Goal: Task Accomplishment & Management: Use online tool/utility

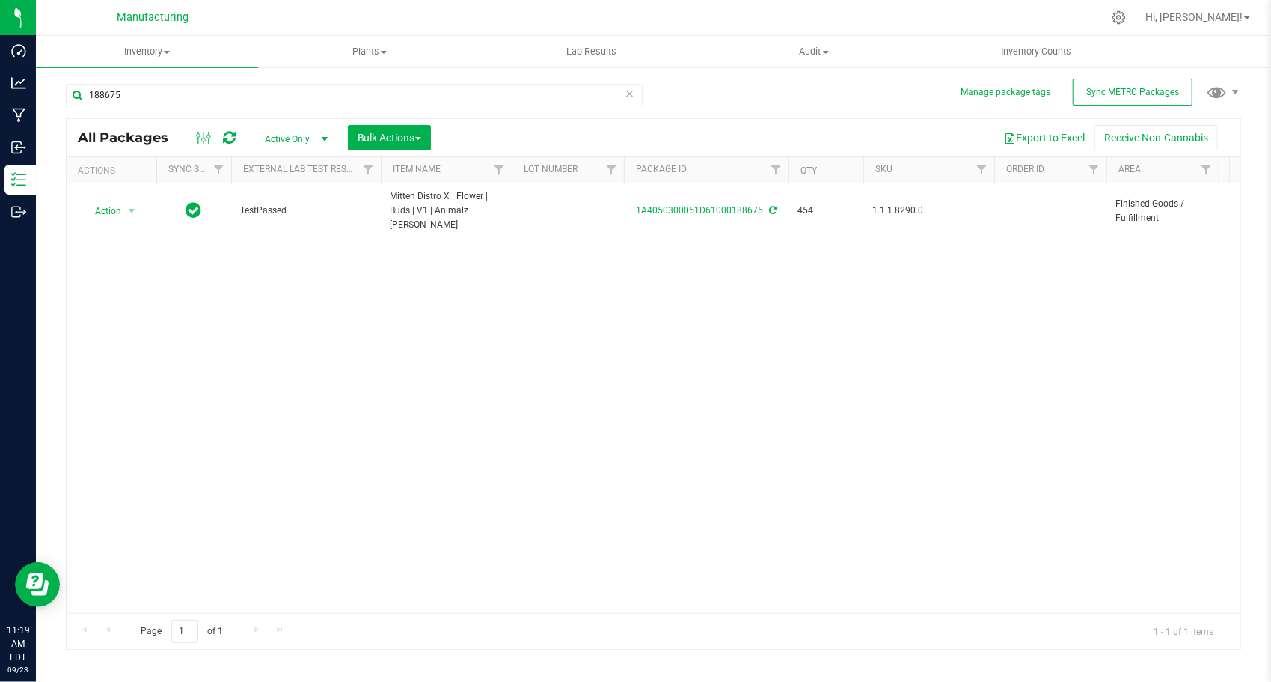
click at [630, 94] on icon at bounding box center [630, 93] width 10 height 18
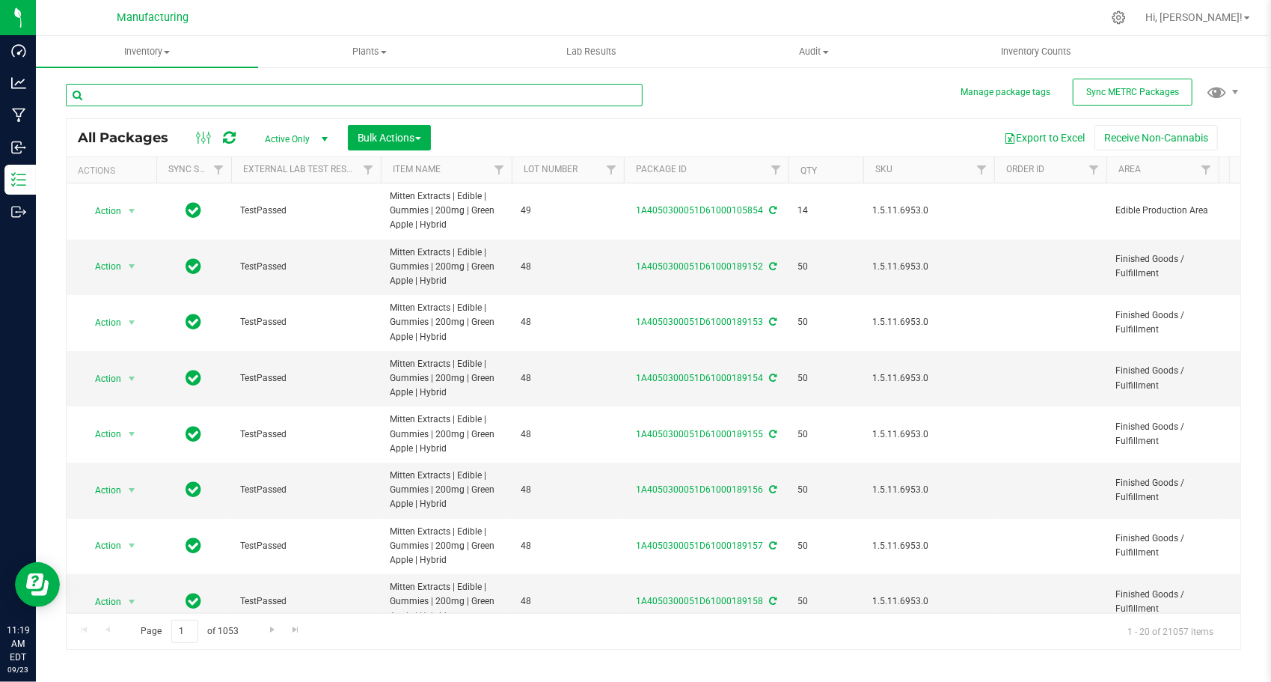
click at [221, 102] on input "text" at bounding box center [354, 95] width 577 height 22
paste input "1A4050300051D61000105867"
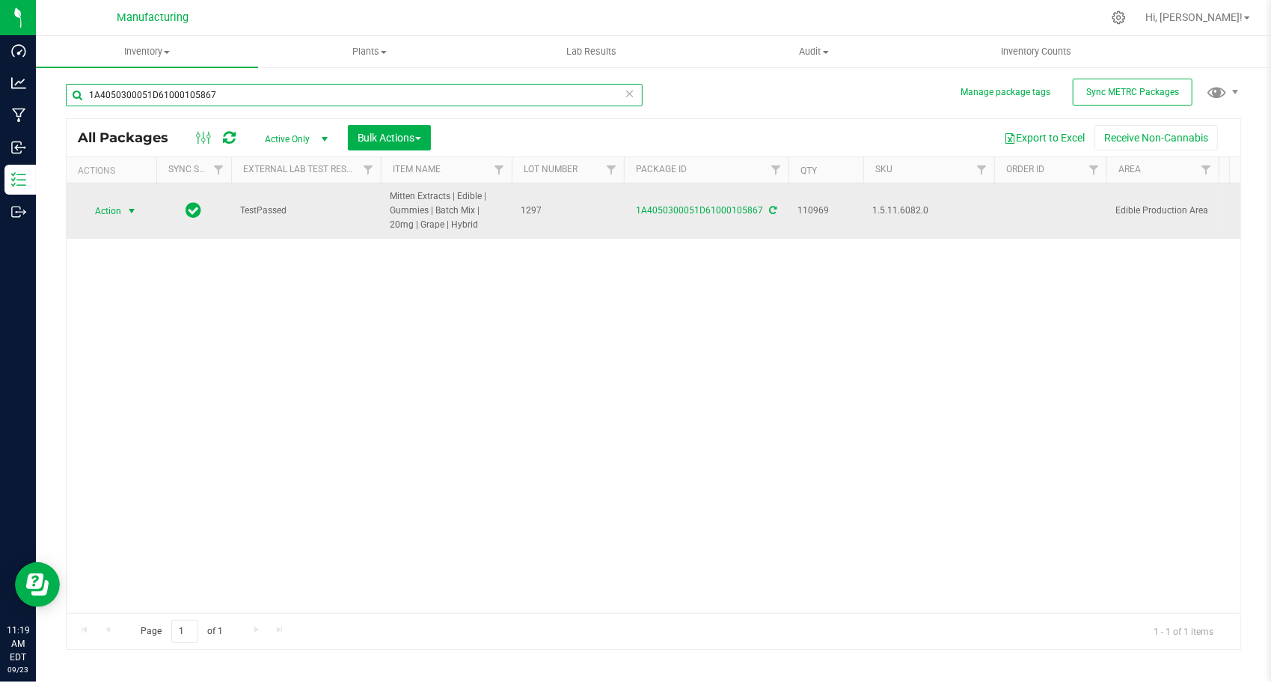
type input "1A4050300051D61000105867"
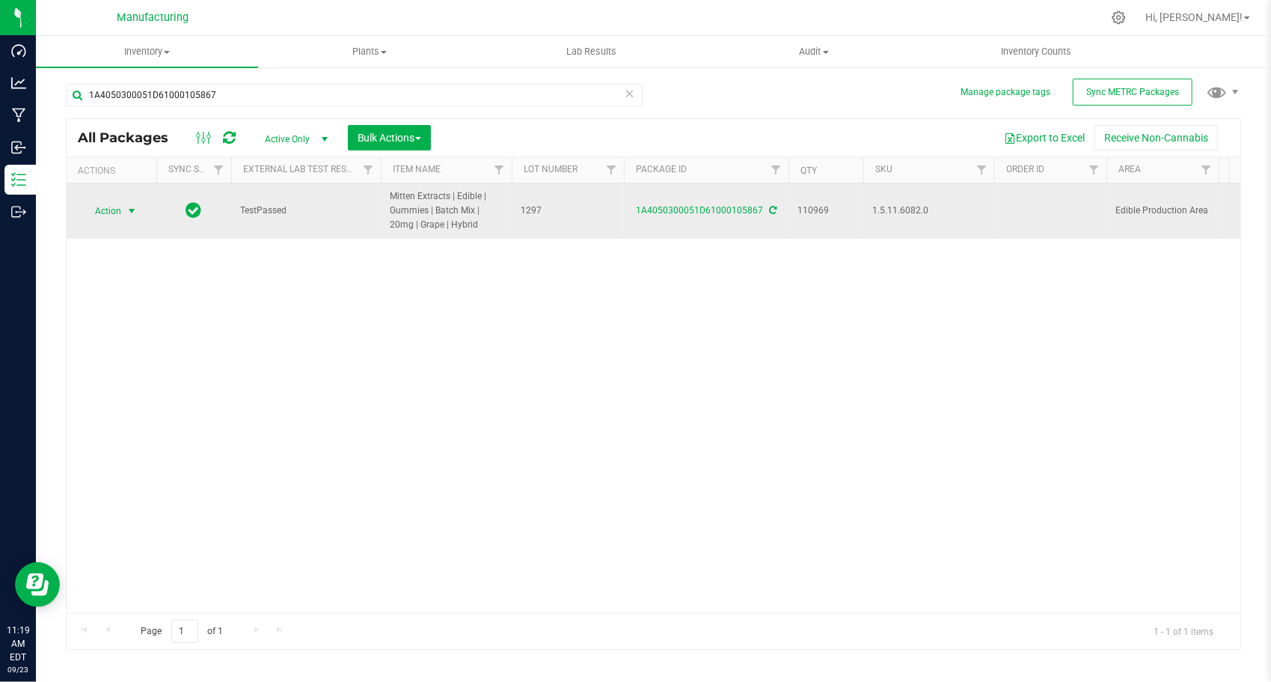
click at [126, 201] on span "select" at bounding box center [132, 211] width 19 height 21
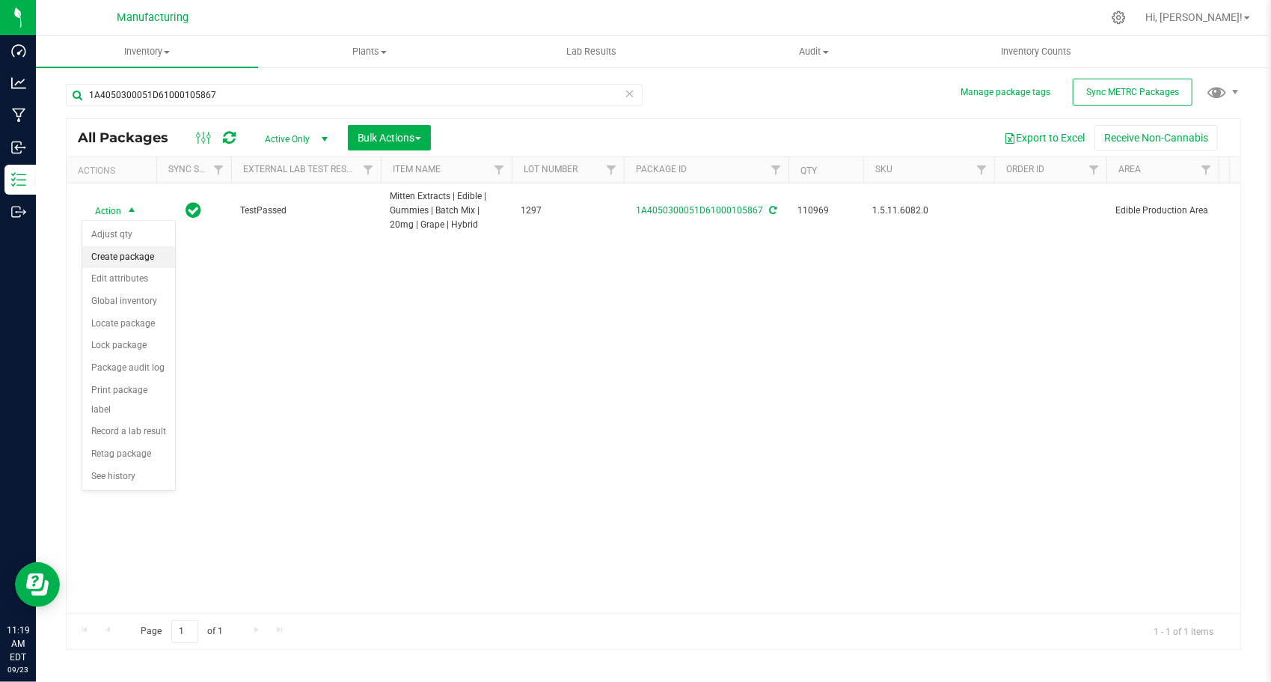
click at [153, 251] on li "Create package" at bounding box center [128, 257] width 93 height 22
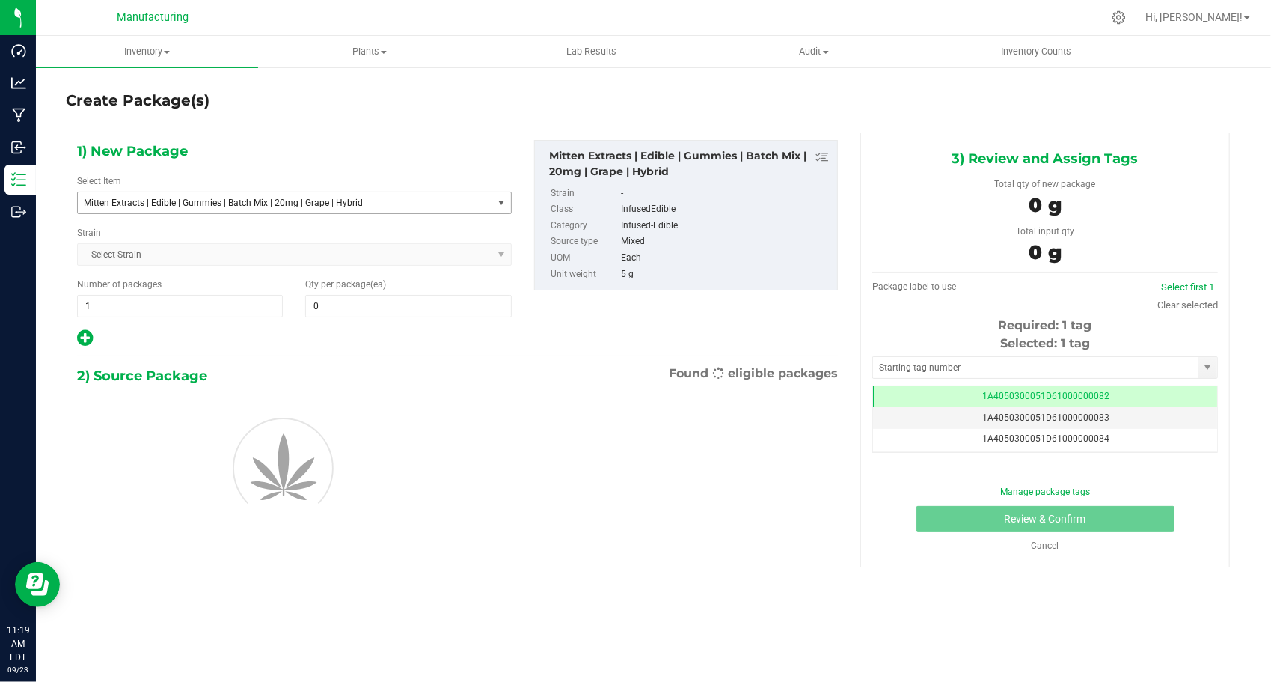
click at [274, 201] on span "Mitten Extracts | Edible | Gummies | Batch Mix | 20mg | Grape | Hybrid" at bounding box center [277, 203] width 386 height 10
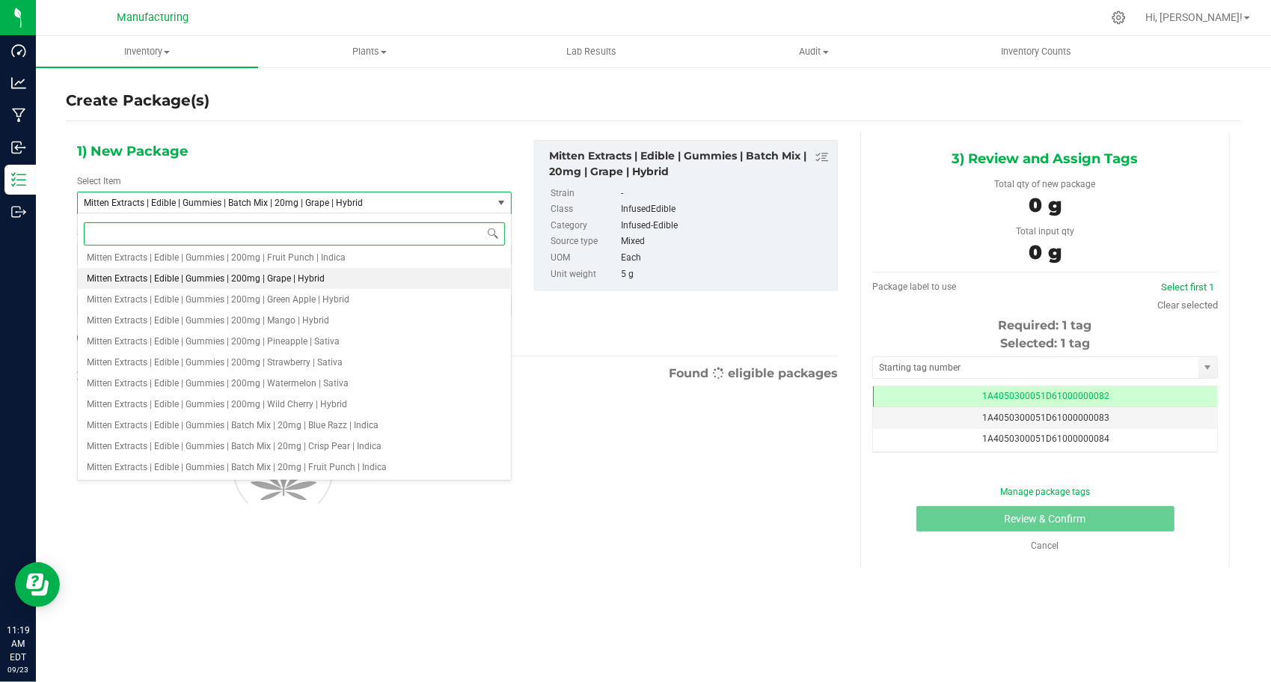
click at [293, 281] on span "Mitten Extracts | Edible | Gummies | 200mg | Grape | Hybrid" at bounding box center [206, 278] width 238 height 10
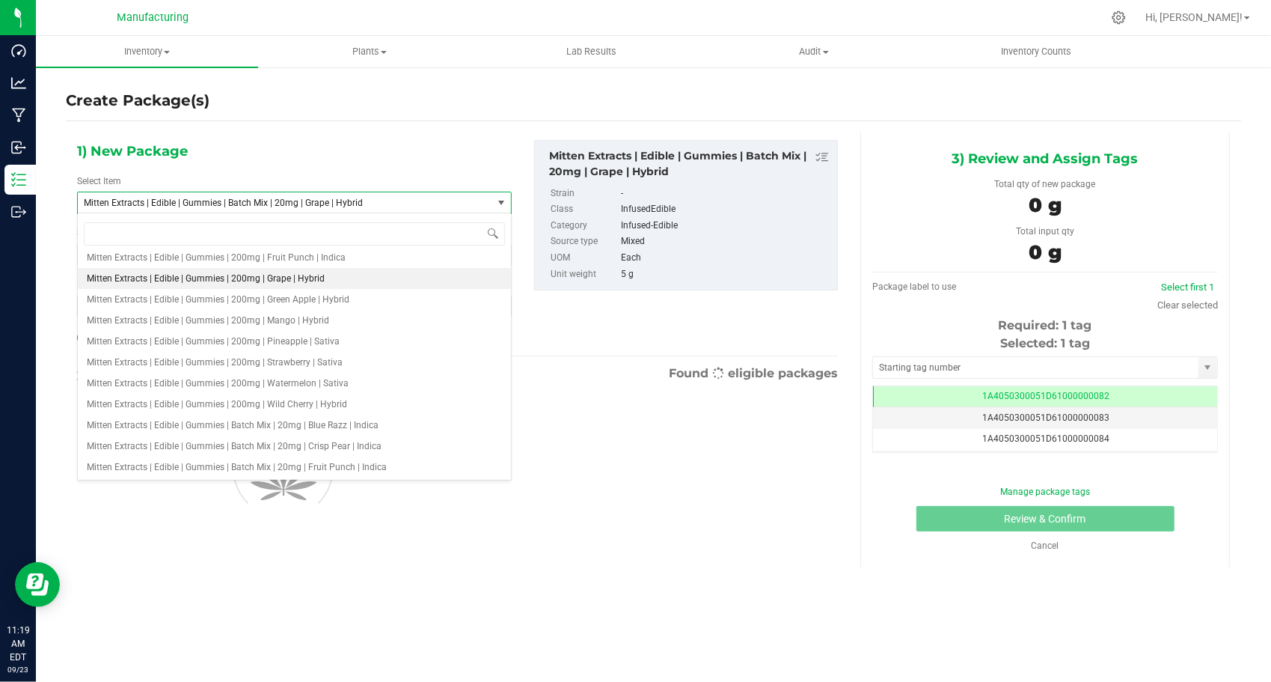
type input "0"
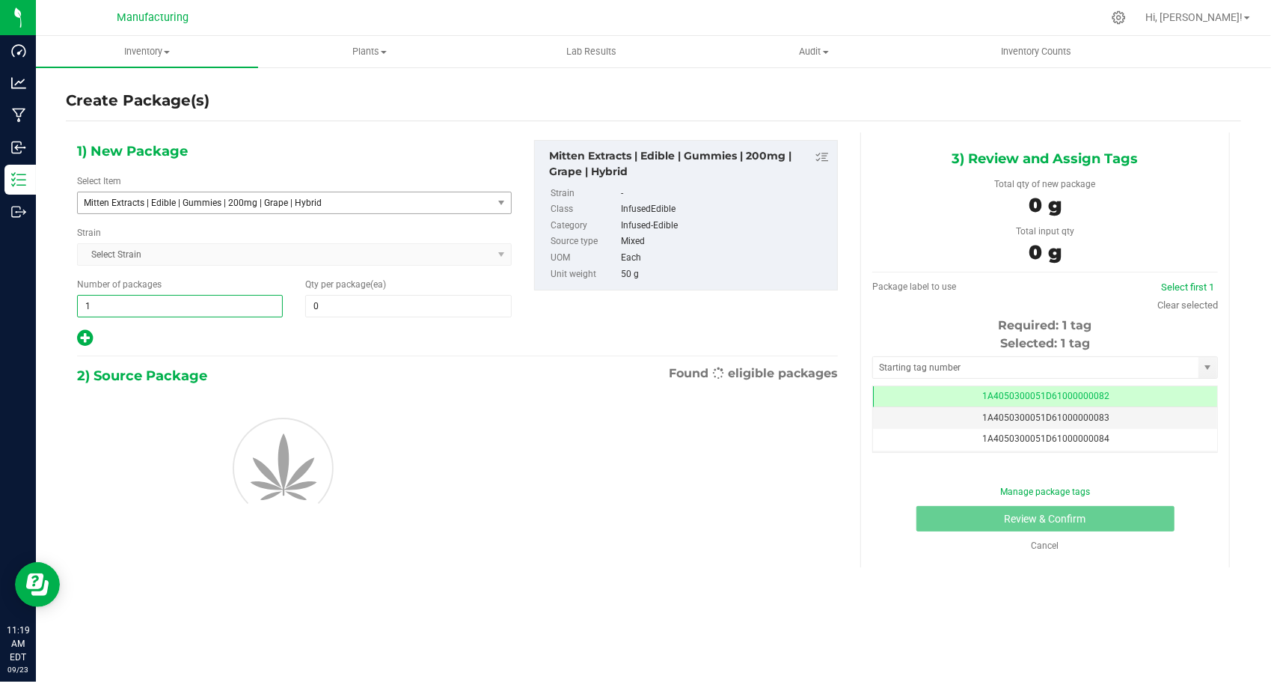
click at [207, 299] on span "1 1" at bounding box center [180, 306] width 206 height 22
click at [207, 299] on input "1" at bounding box center [180, 306] width 204 height 21
type input "221"
click at [341, 311] on span at bounding box center [408, 306] width 206 height 22
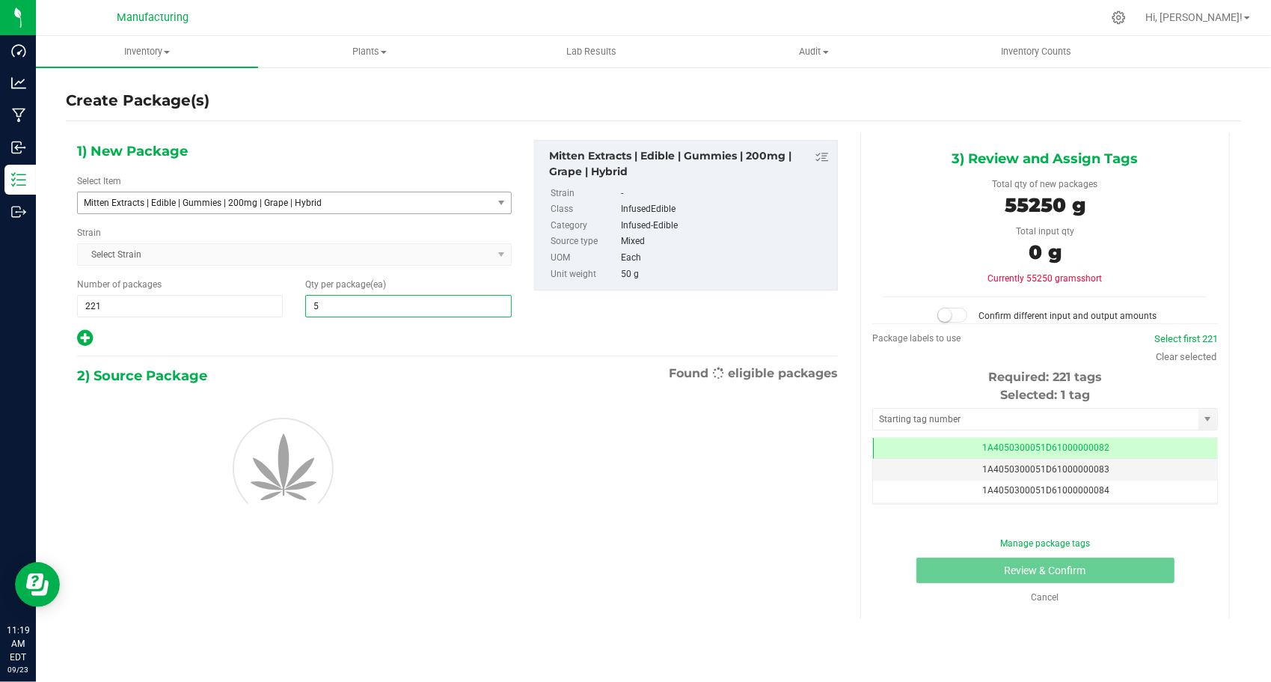
type input "50"
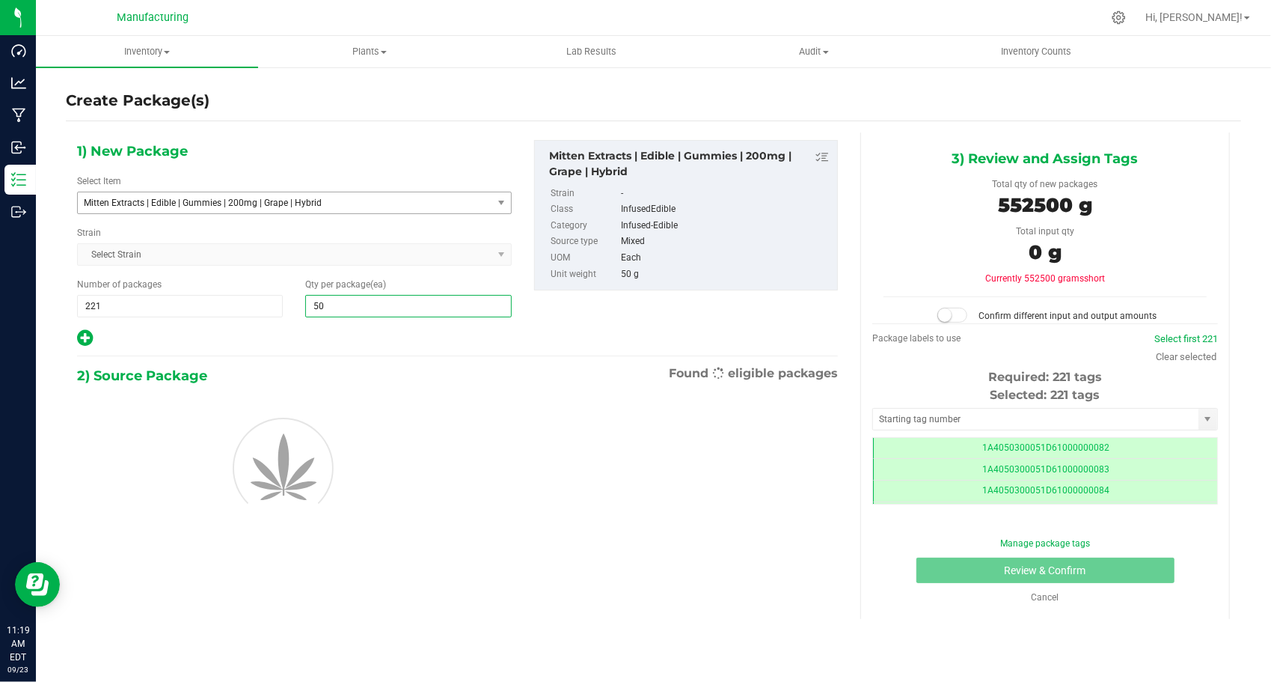
type input "50"
drag, startPoint x: 335, startPoint y: 337, endPoint x: 325, endPoint y: 334, distance: 10.9
click at [336, 335] on div at bounding box center [294, 337] width 435 height 19
click at [943, 396] on div "Selected: 221 tags" at bounding box center [1045, 395] width 346 height 18
click at [947, 408] on span at bounding box center [1045, 419] width 346 height 22
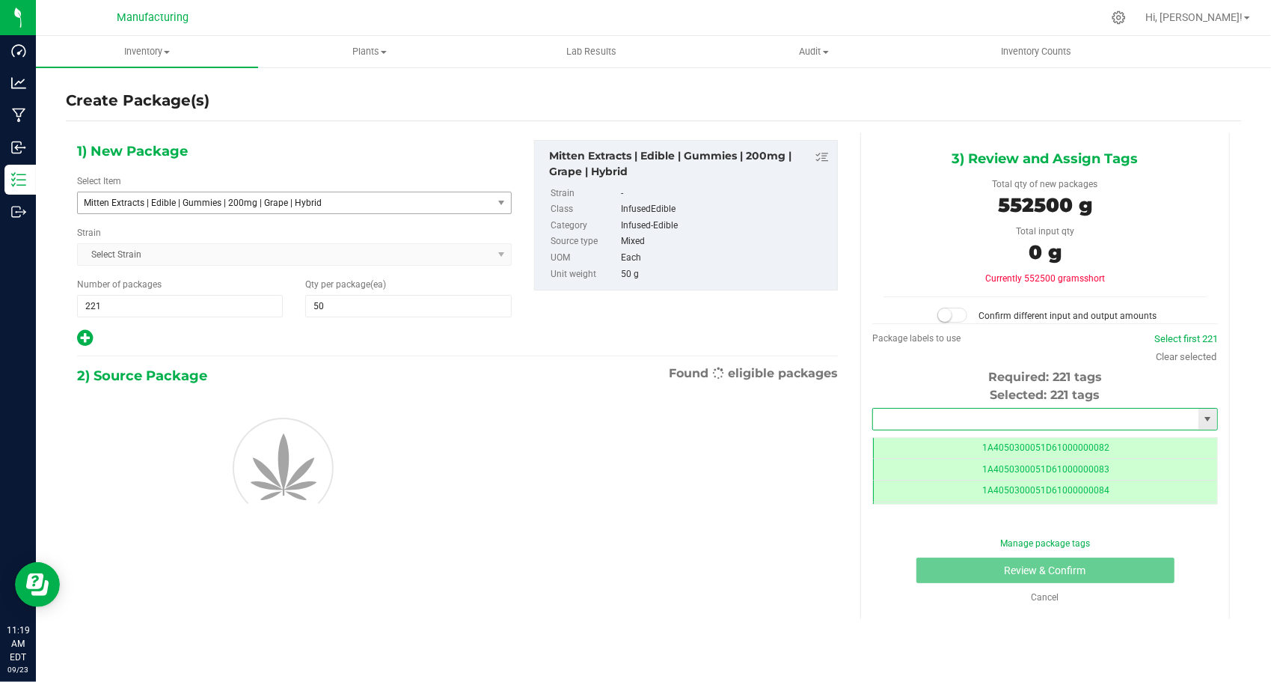
click at [943, 410] on input "text" at bounding box center [1035, 419] width 325 height 21
type input "1A4050300051D61000189299"
click at [970, 440] on li "1A4050300051D61000189299" at bounding box center [1045, 442] width 344 height 22
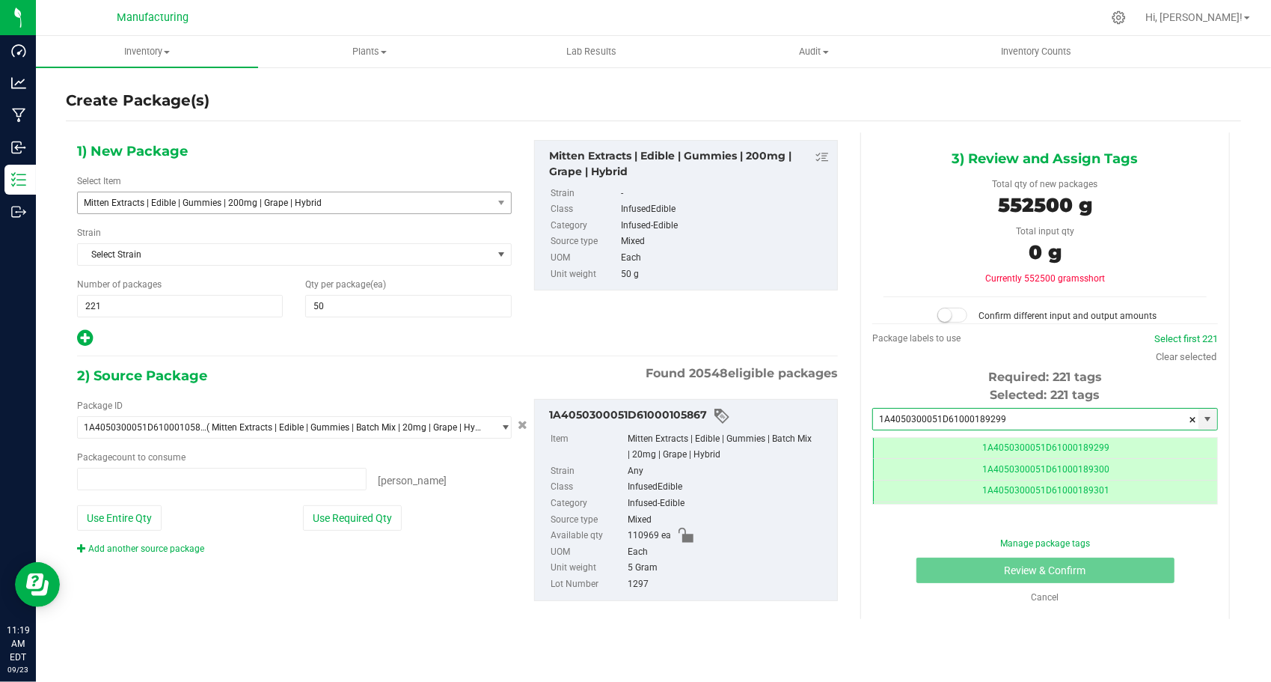
type input "0 ea"
type input "1A4050300051D61000189299"
click at [352, 521] on button "Use Required Qty" at bounding box center [352, 517] width 99 height 25
type input "110500 ea"
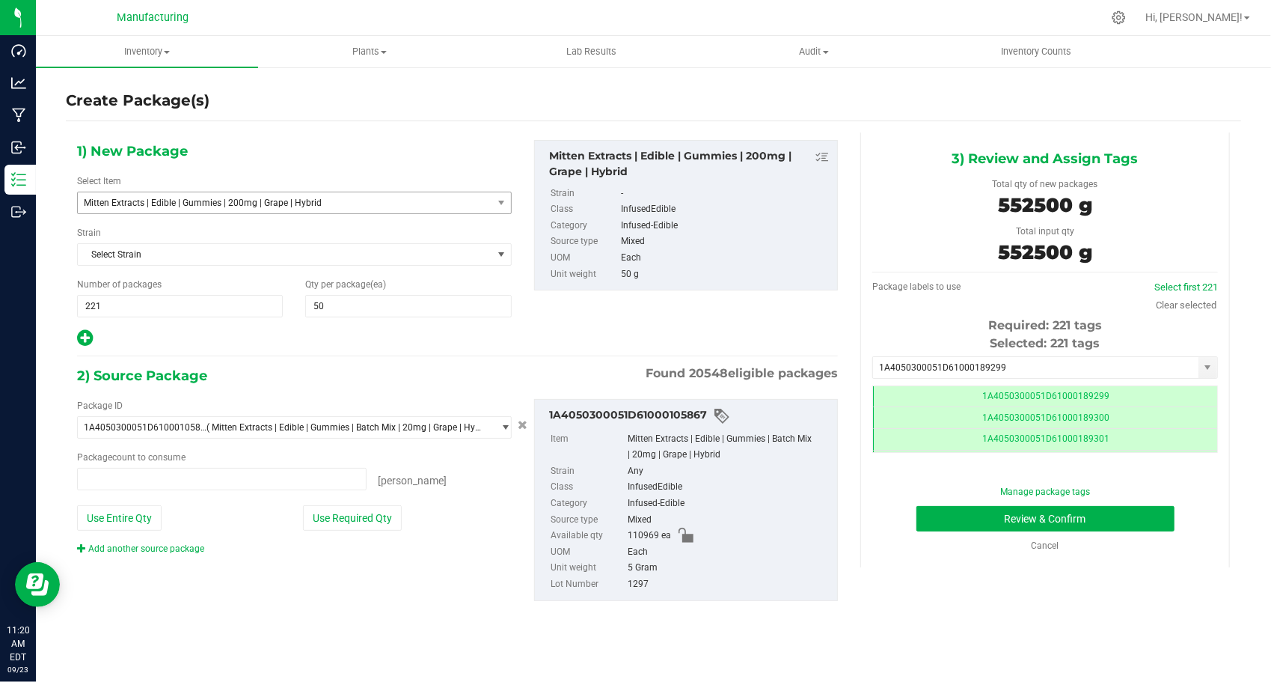
type input "110500 ea"
click at [958, 524] on button "Review & Confirm" at bounding box center [1046, 518] width 258 height 25
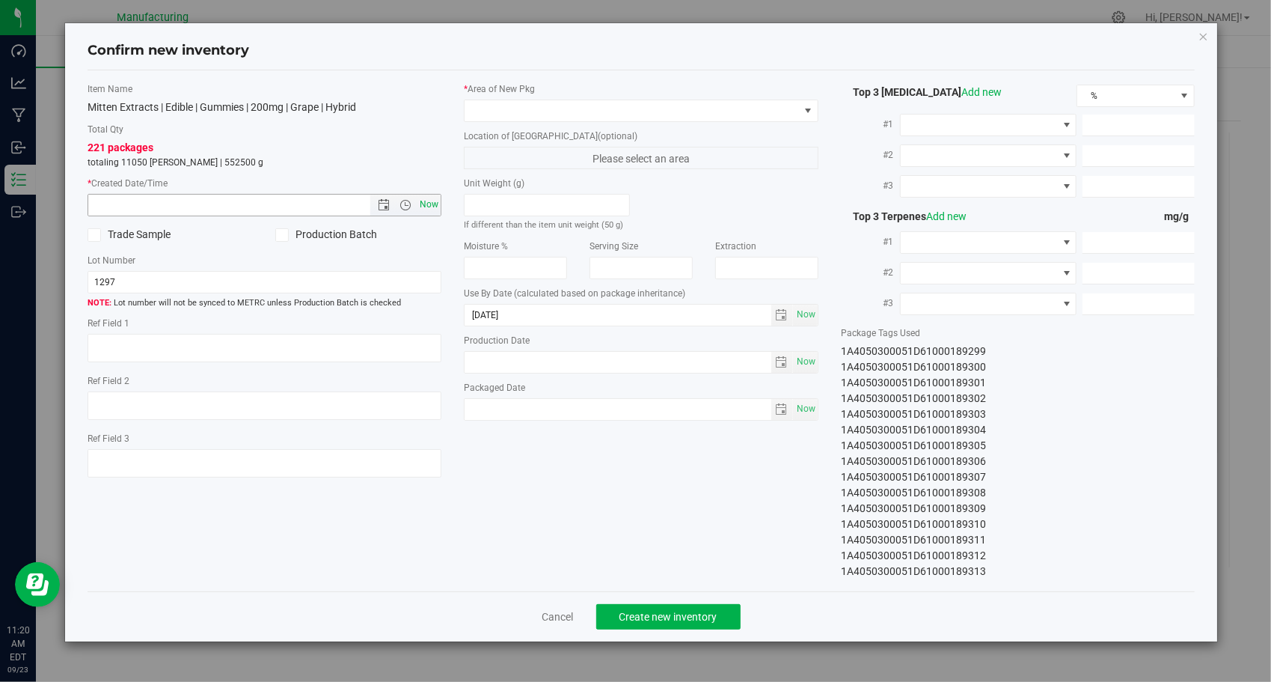
click at [424, 208] on span "Now" at bounding box center [429, 205] width 25 height 22
type input "[DATE] 11:20 AM"
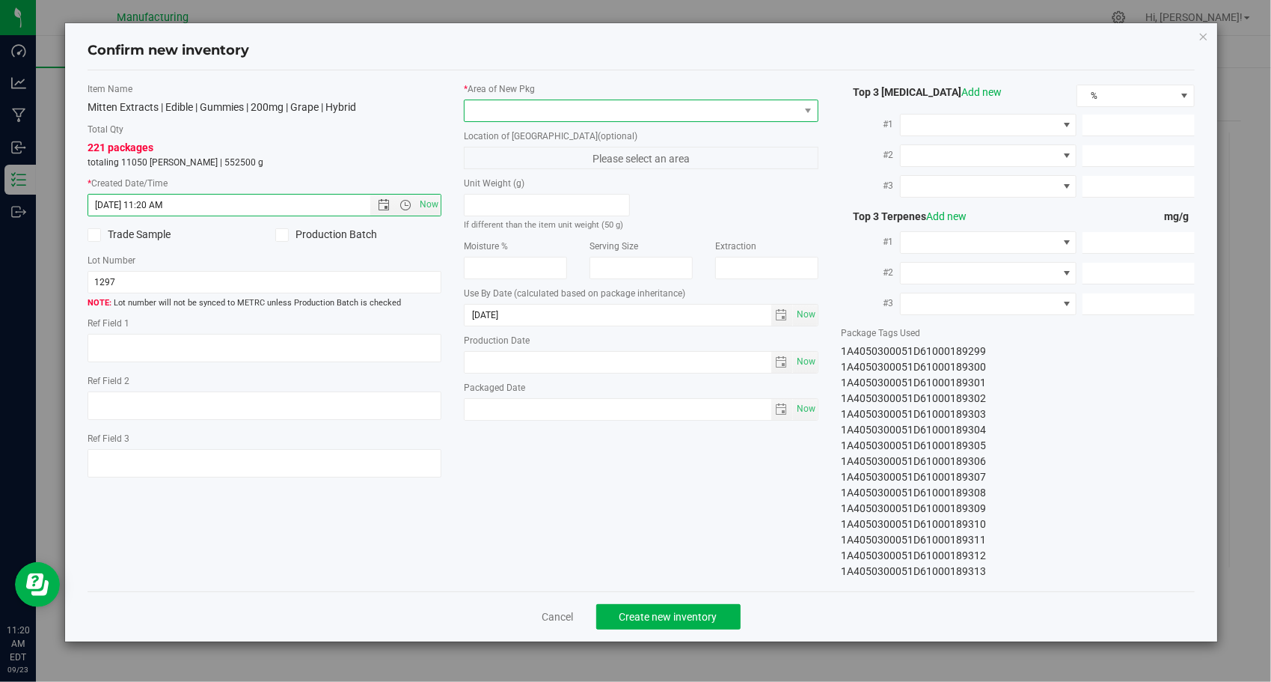
click at [601, 101] on span at bounding box center [632, 110] width 334 height 21
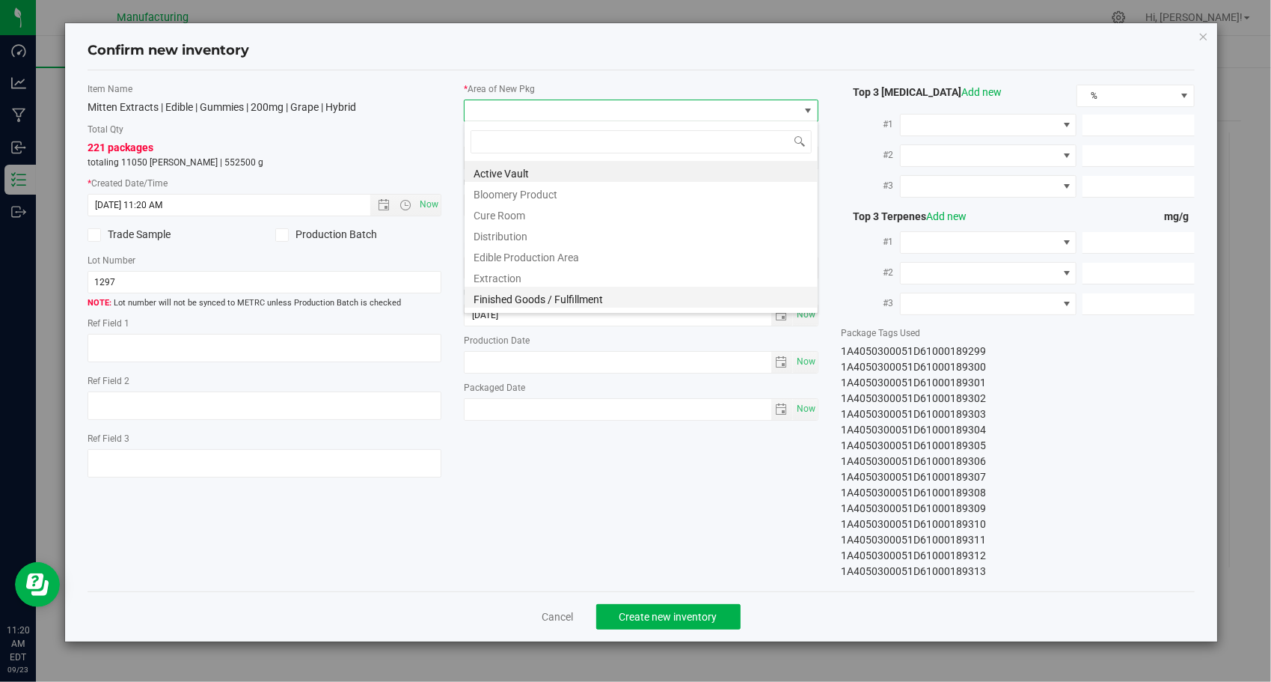
click at [672, 293] on li "Finished Goods / Fulfillment" at bounding box center [641, 297] width 353 height 21
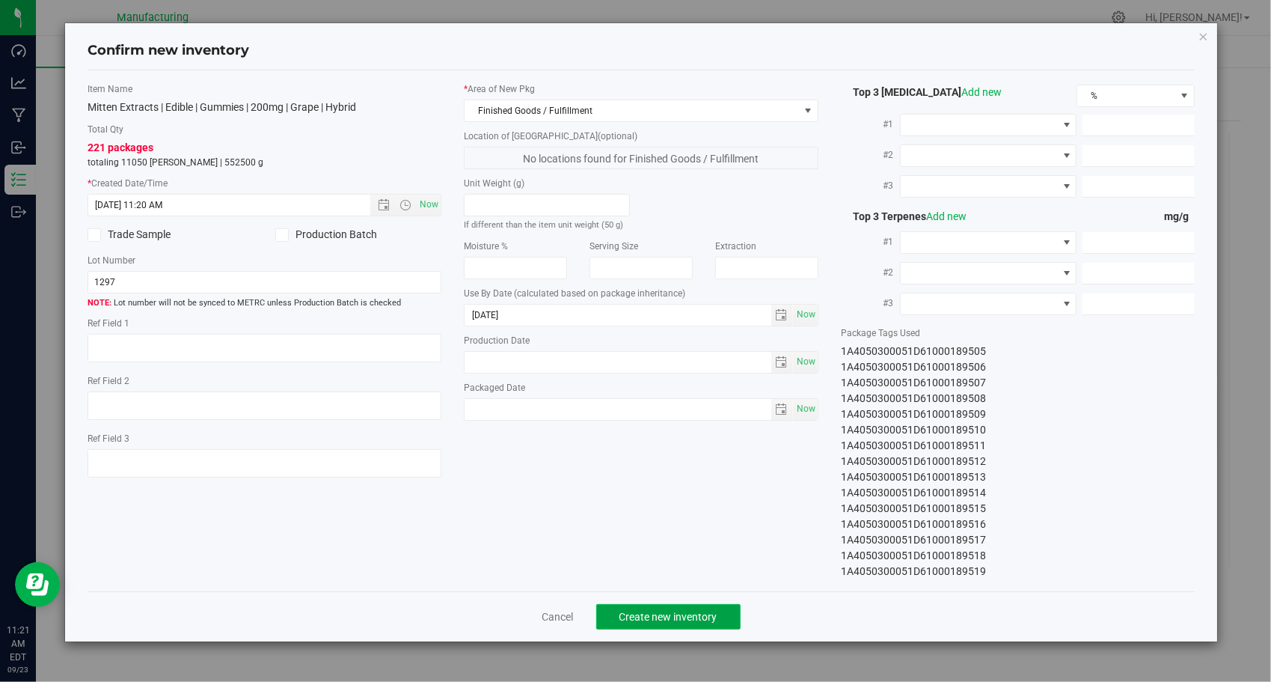
click at [715, 606] on button "Create new inventory" at bounding box center [668, 616] width 144 height 25
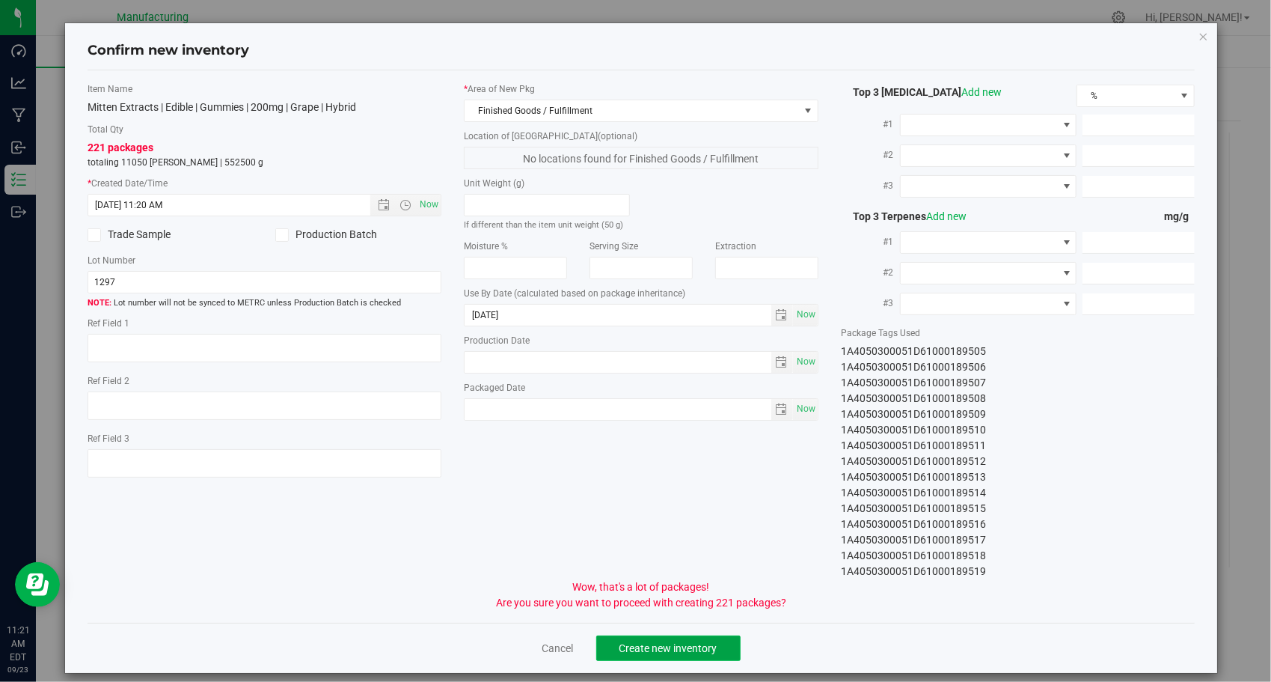
click at [715, 640] on button "Create new inventory" at bounding box center [668, 647] width 144 height 25
